Goal: Task Accomplishment & Management: Use online tool/utility

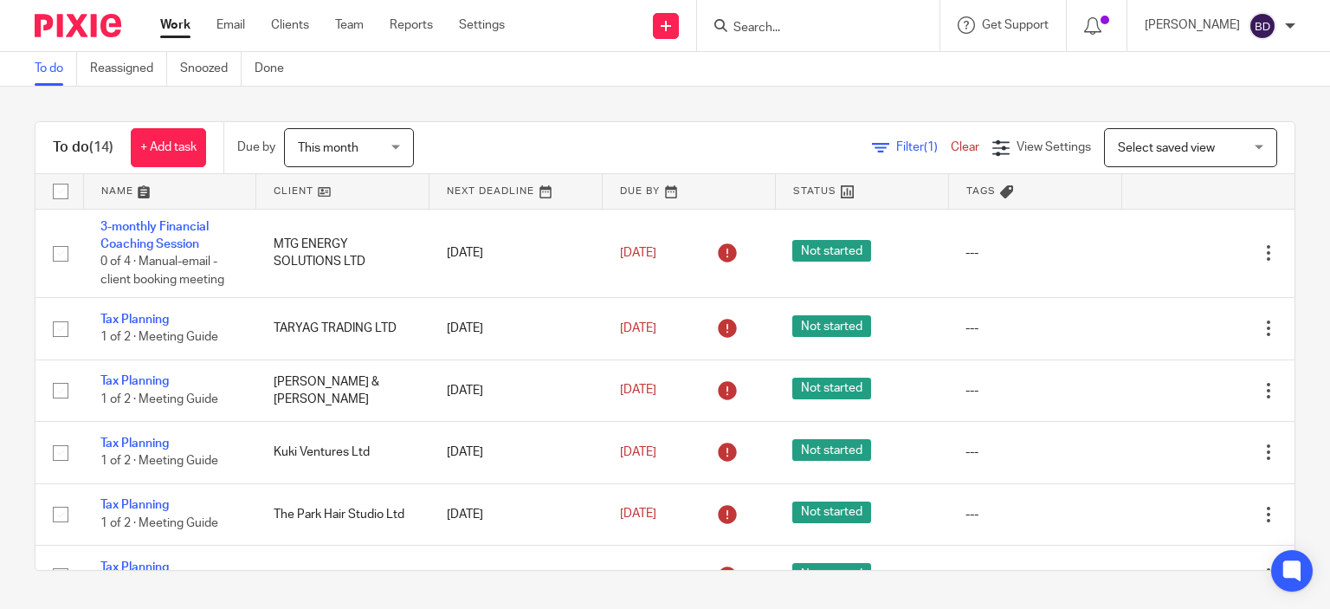
click at [780, 25] on input "Search" at bounding box center [810, 29] width 156 height 16
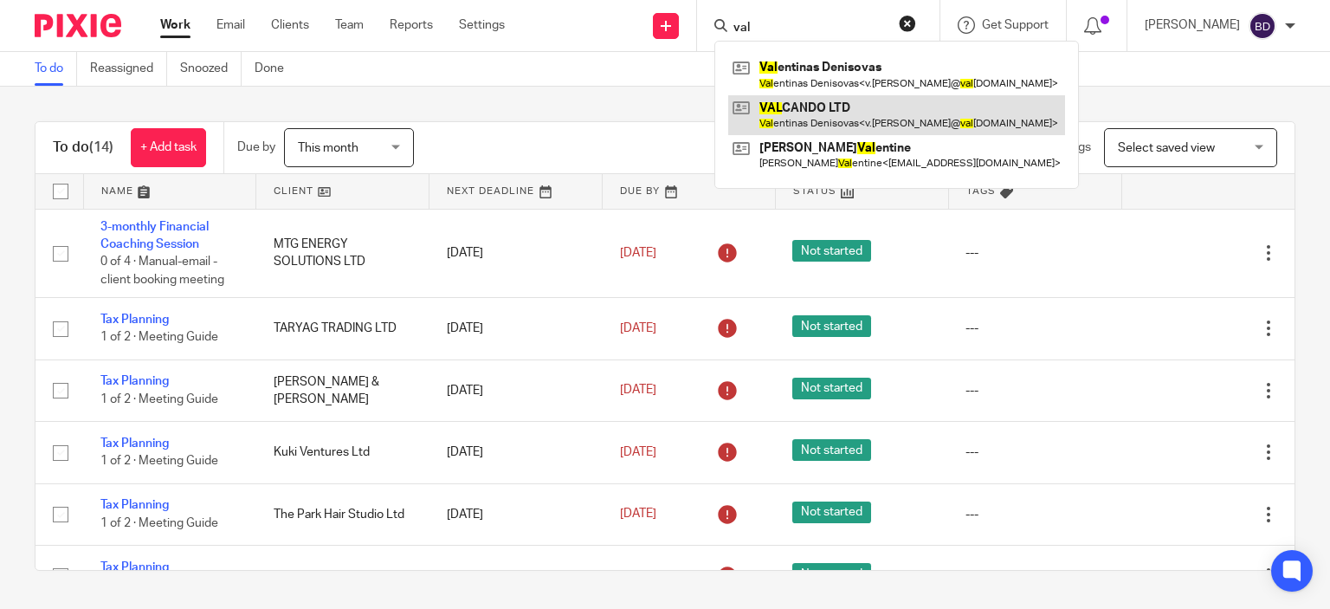
type input "val"
click at [918, 113] on link at bounding box center [896, 115] width 337 height 40
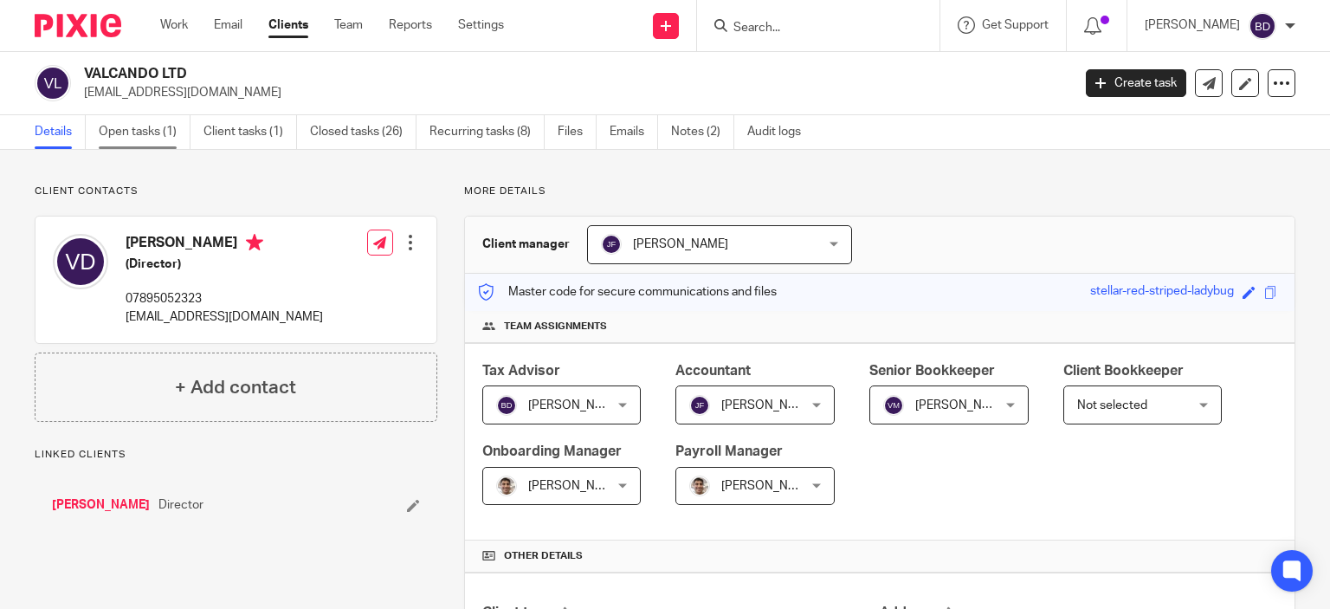
click at [121, 135] on link "Open tasks (1)" at bounding box center [145, 132] width 92 height 34
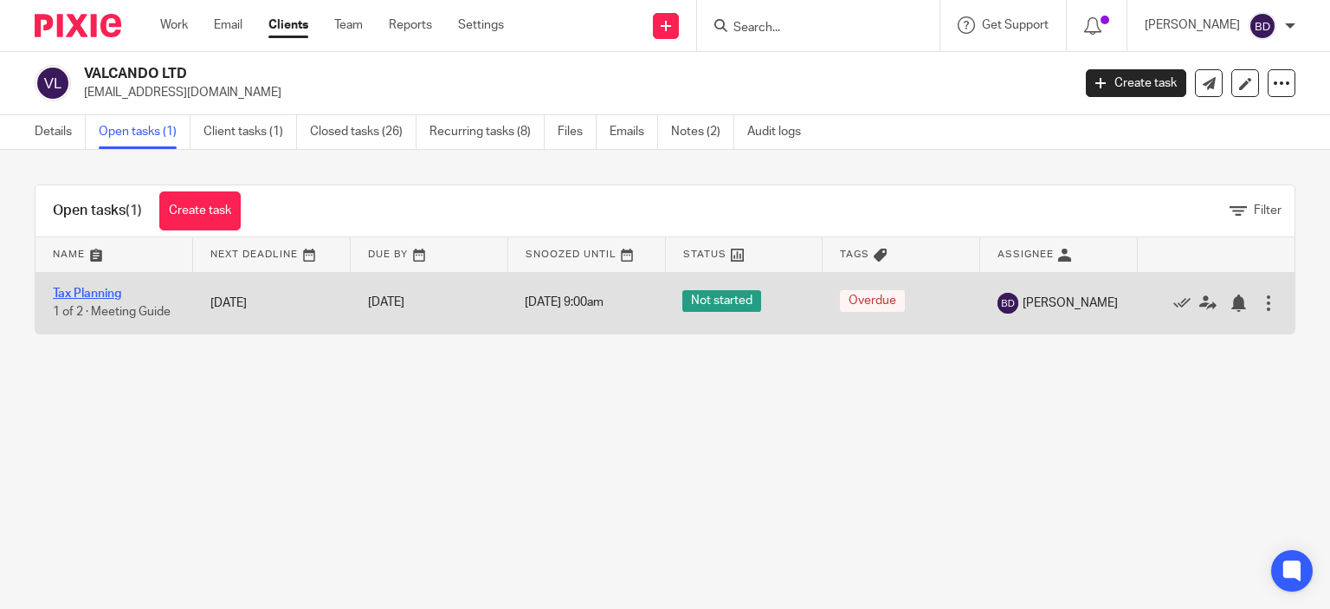
click at [106, 287] on link "Tax Planning" at bounding box center [87, 293] width 68 height 12
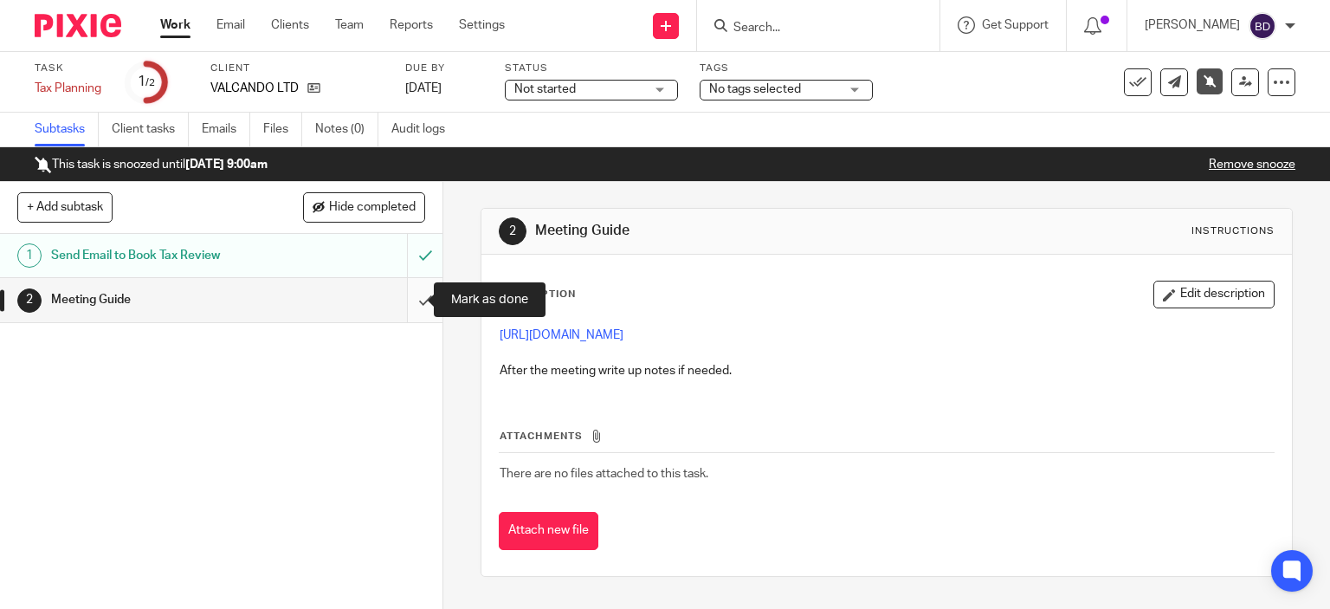
click at [409, 293] on input "submit" at bounding box center [221, 299] width 442 height 43
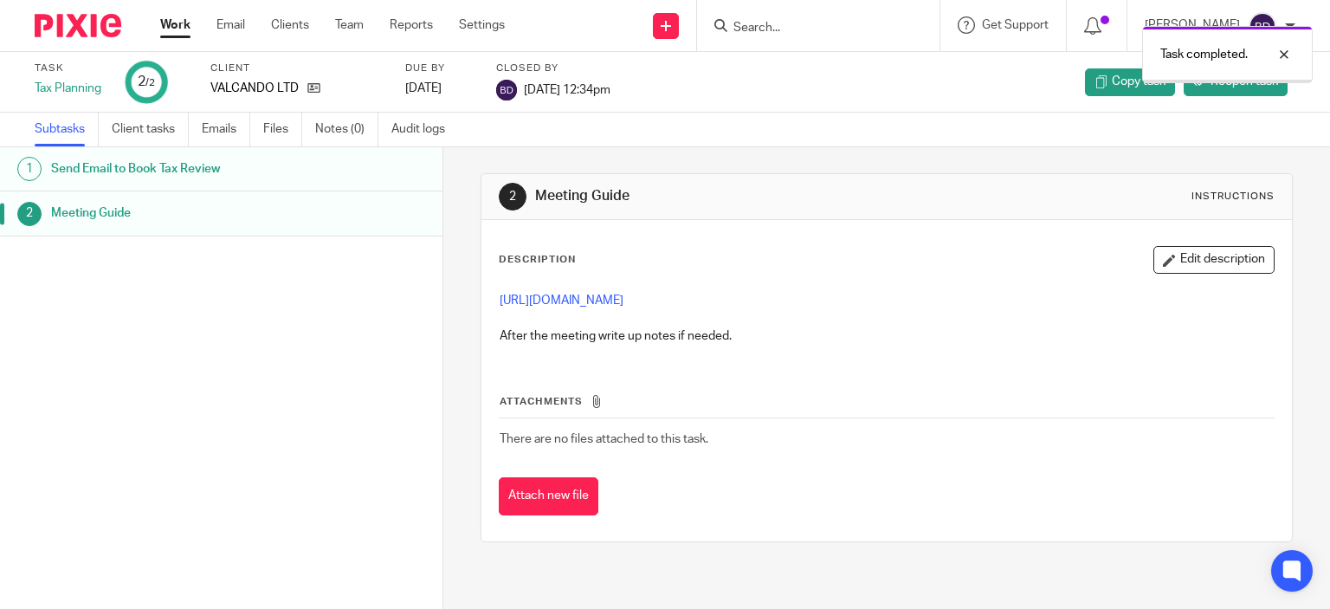
click at [177, 24] on link "Work" at bounding box center [175, 24] width 30 height 17
